Goal: Submit feedback/report problem

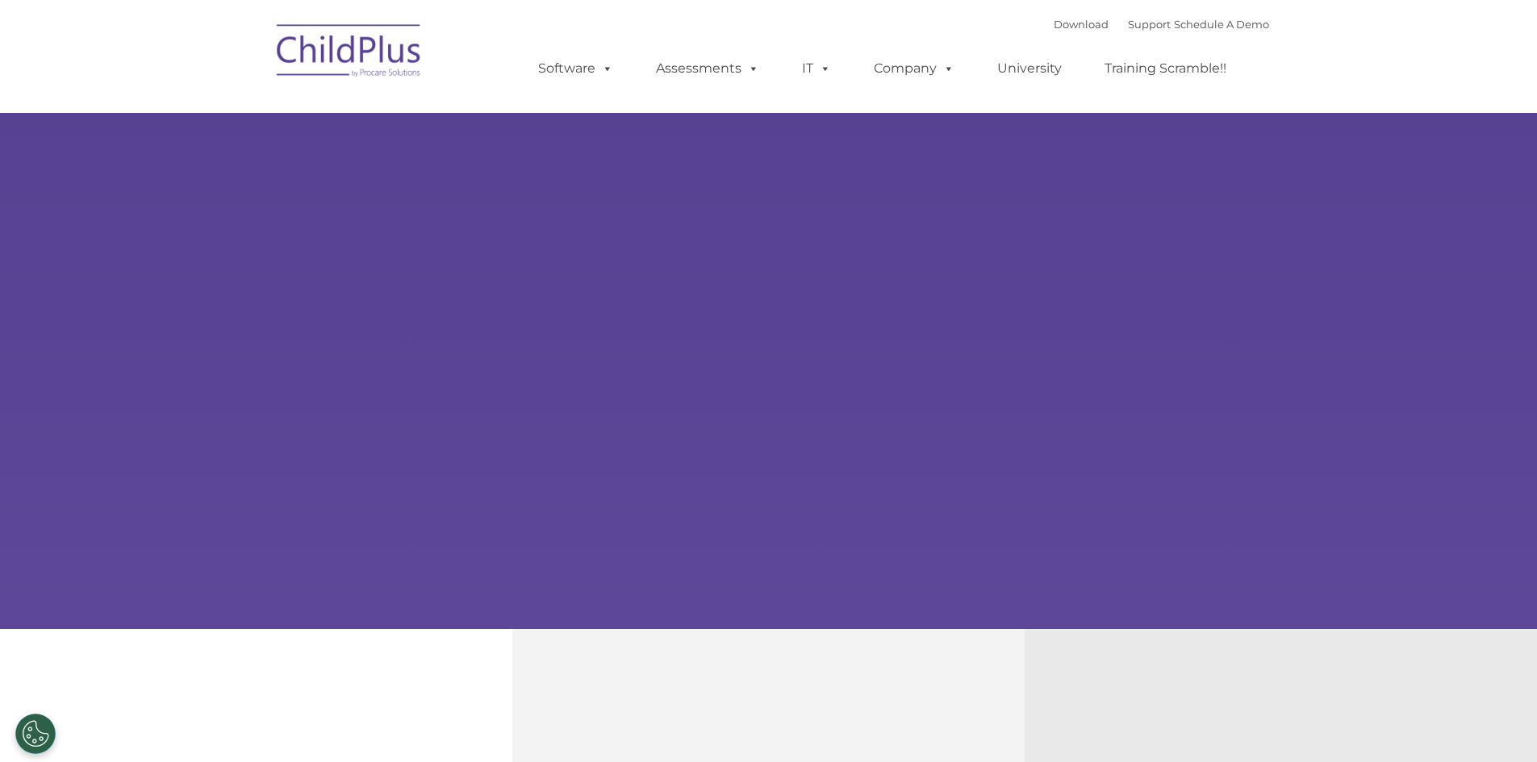
select select "MEDIUM"
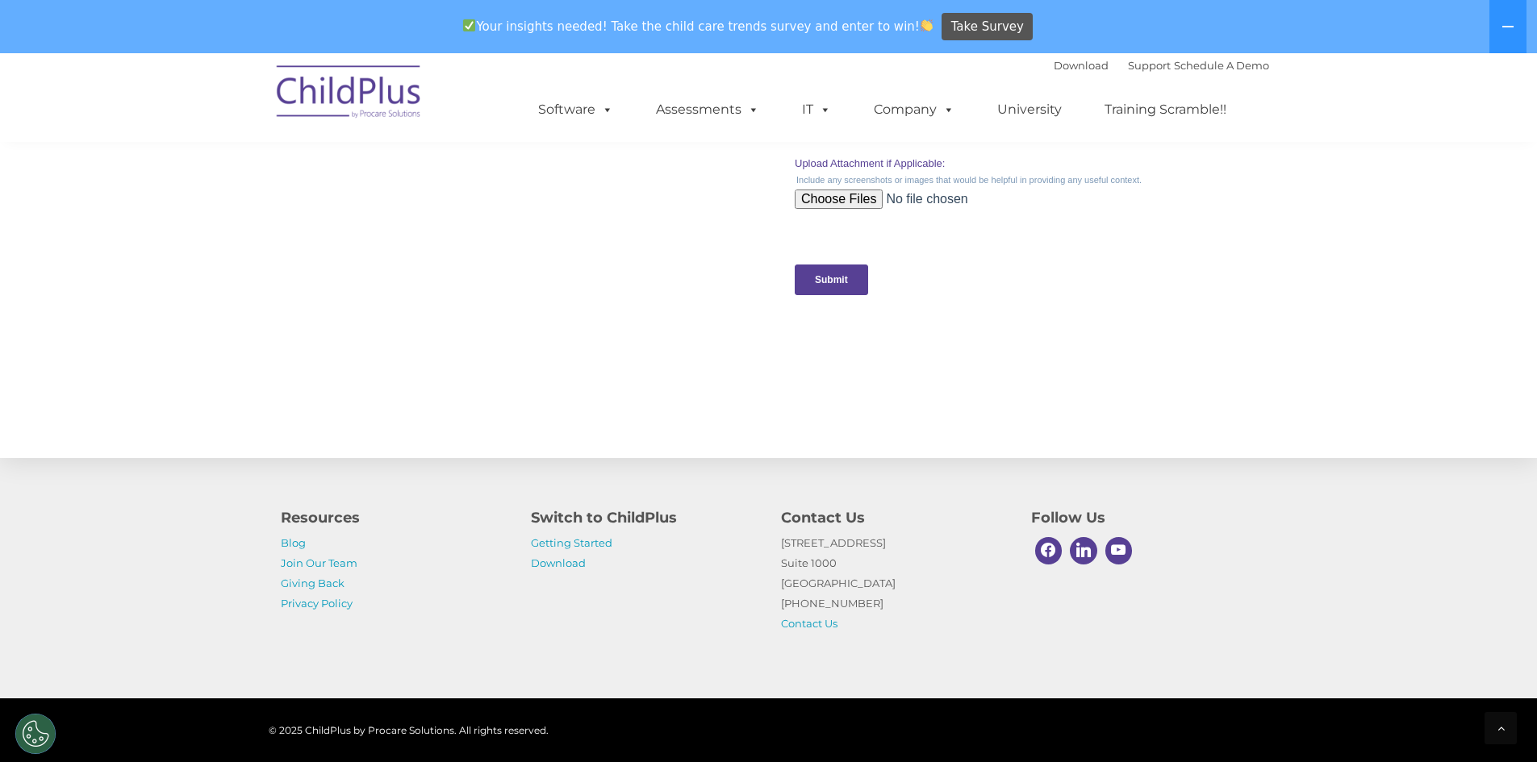
scroll to position [1594, 0]
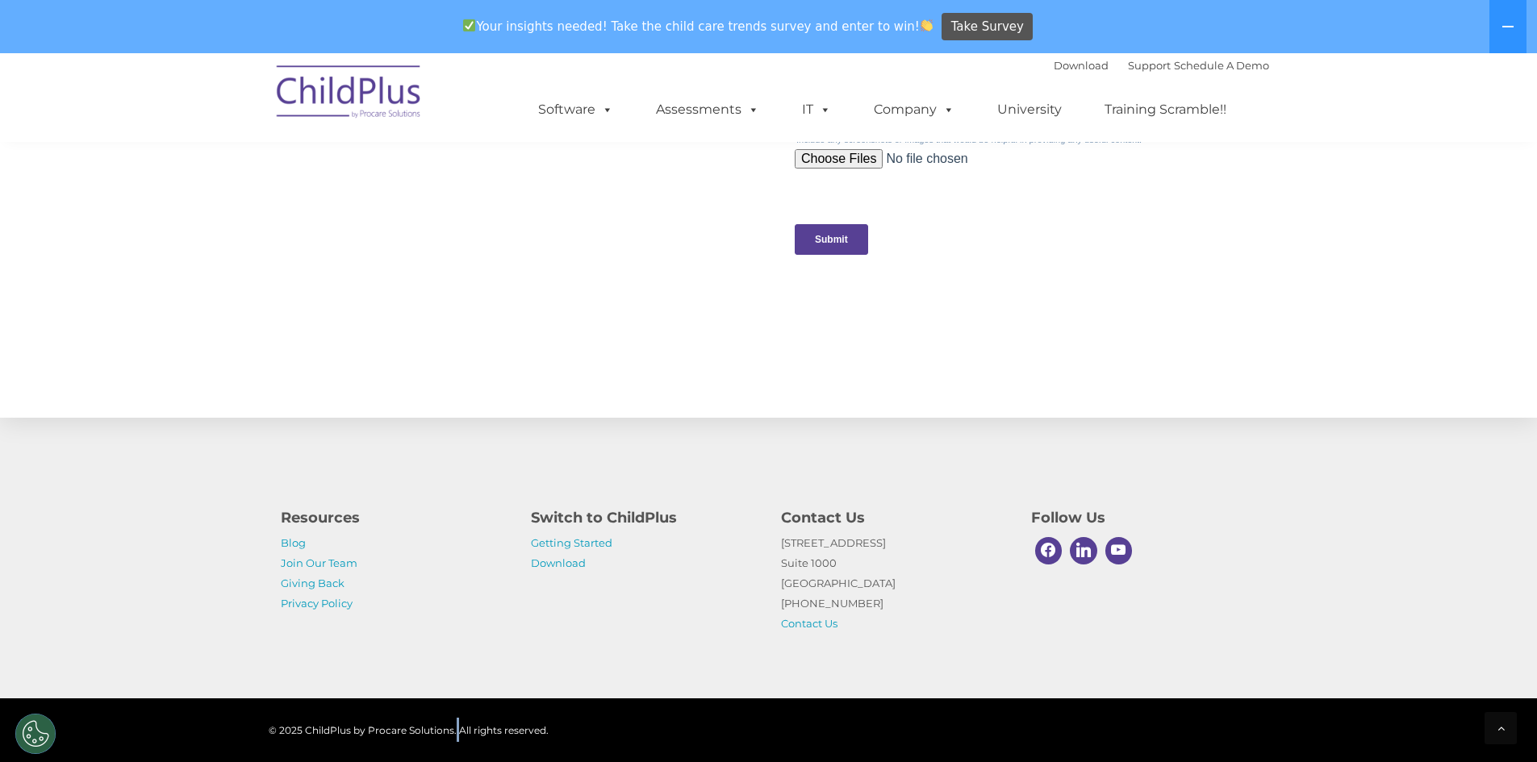
drag, startPoint x: 454, startPoint y: 728, endPoint x: 457, endPoint y: 737, distance: 9.2
click at [457, 737] on div "© 2025 ChildPlus by Procare Solutions. All rights reserved." at bounding box center [419, 730] width 300 height 24
click at [502, 732] on span "© 2025 ChildPlus by Procare Solutions. All rights reserved." at bounding box center [409, 730] width 280 height 12
click at [305, 734] on span "© 2025 ChildPlus by Procare Solutions. All rights reserved." at bounding box center [409, 730] width 280 height 12
